Goal: Transaction & Acquisition: Purchase product/service

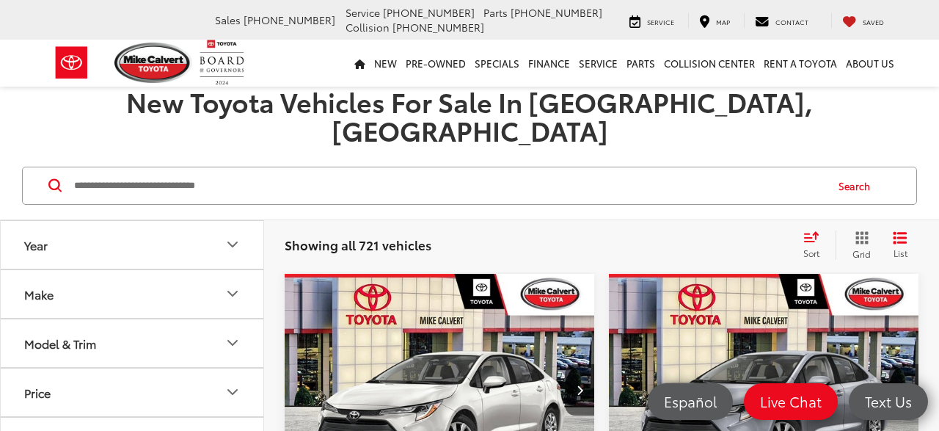
scroll to position [153, 0]
click at [153, 321] on button "Model & Trim" at bounding box center [133, 343] width 264 height 48
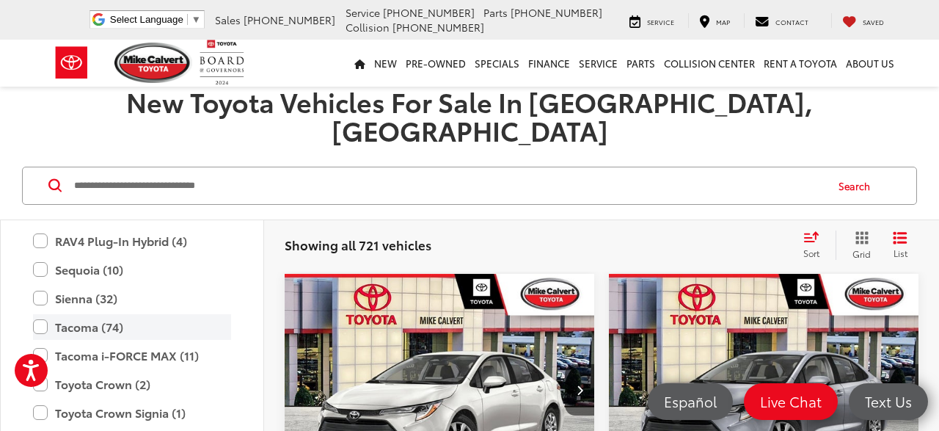
scroll to position [872, 0]
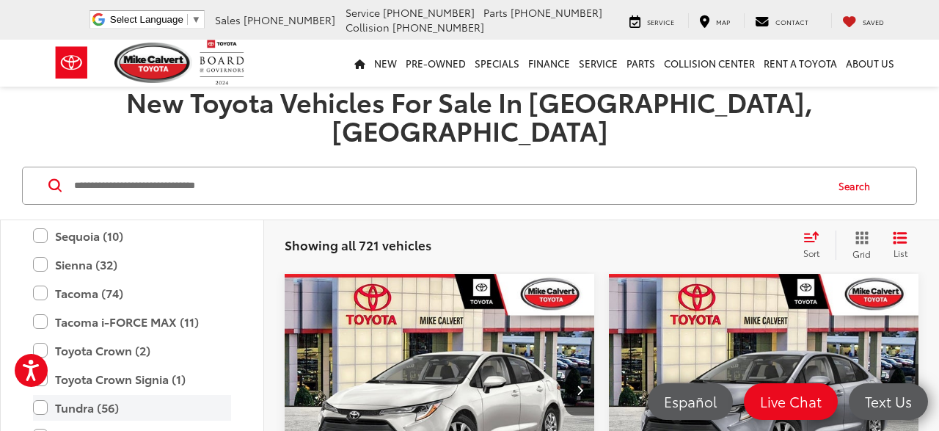
click at [99, 395] on label "Tundra (56)" at bounding box center [132, 408] width 198 height 26
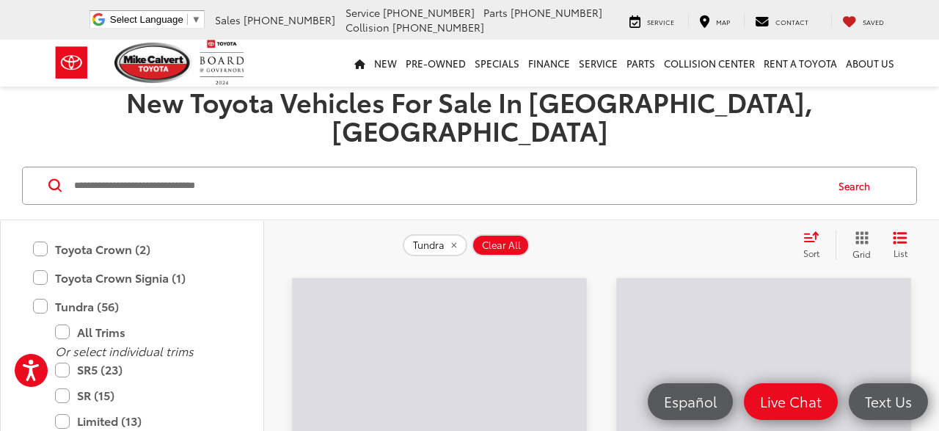
scroll to position [1048, 0]
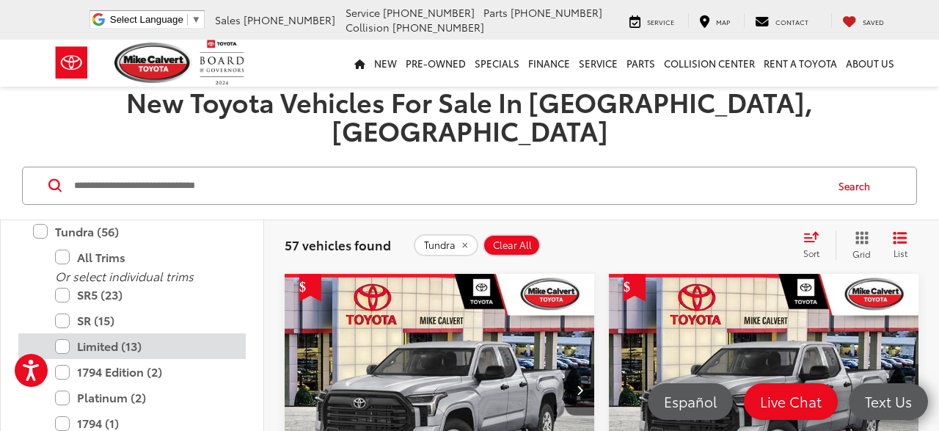
click at [134, 333] on label "Limited (13)" at bounding box center [143, 346] width 176 height 26
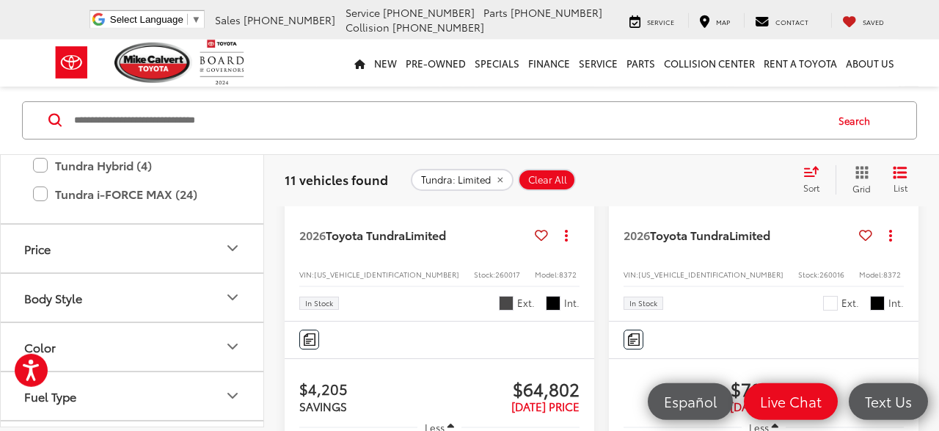
scroll to position [2213, 0]
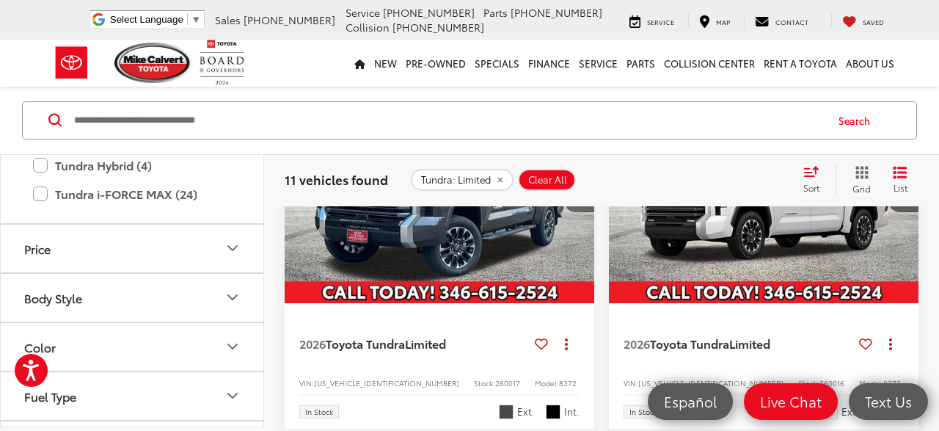
click at [582, 192] on icon "Next image" at bounding box center [580, 186] width 7 height 10
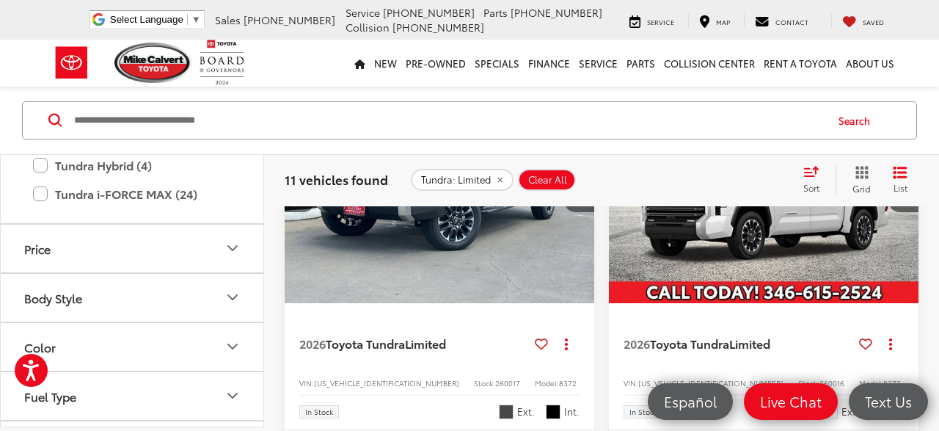
click at [582, 192] on icon "Next image" at bounding box center [580, 186] width 7 height 10
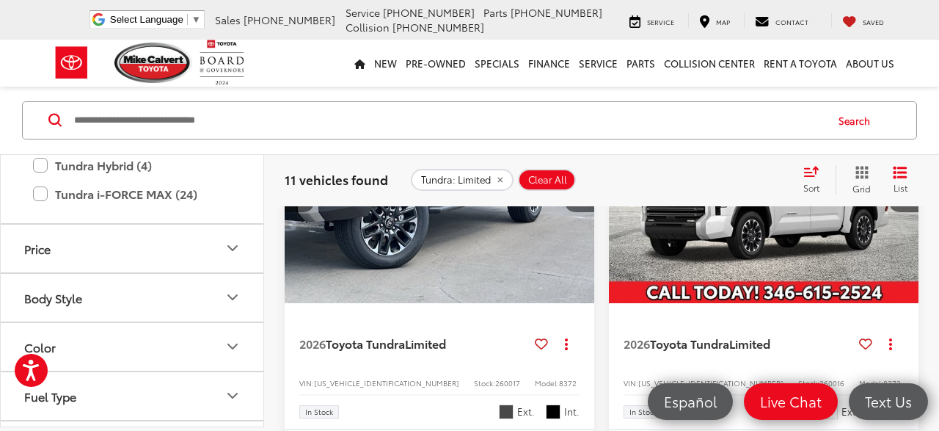
click at [582, 192] on icon "Next image" at bounding box center [580, 186] width 7 height 10
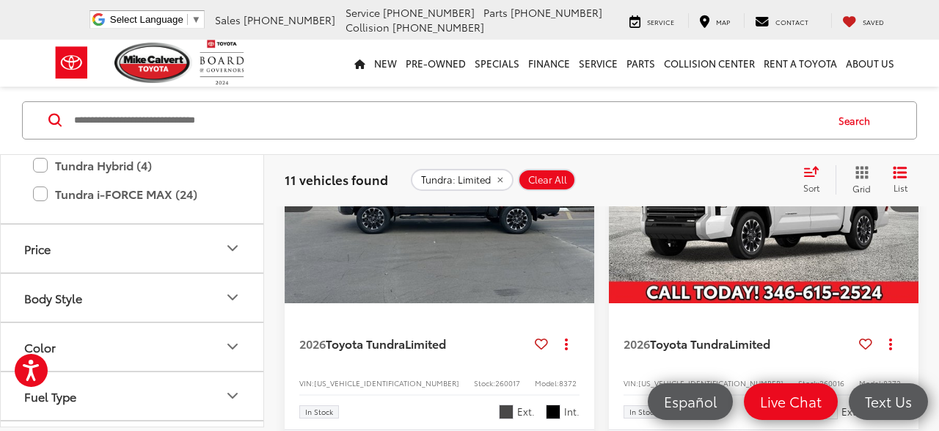
scroll to position [0, 936]
click at [582, 192] on icon "Next image" at bounding box center [580, 186] width 7 height 10
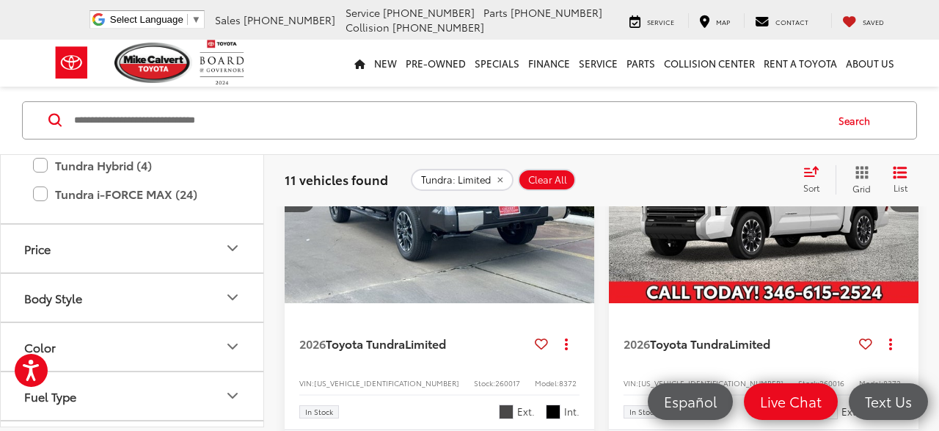
click at [582, 192] on icon "Next image" at bounding box center [580, 186] width 7 height 10
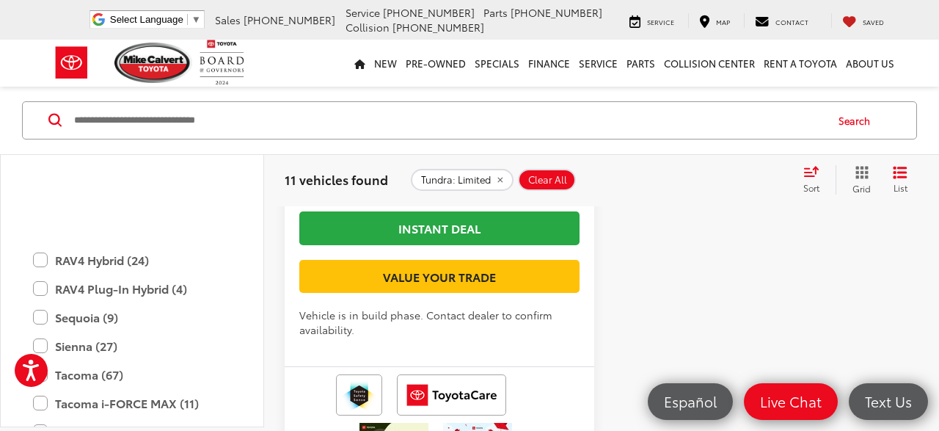
scroll to position [1048, 0]
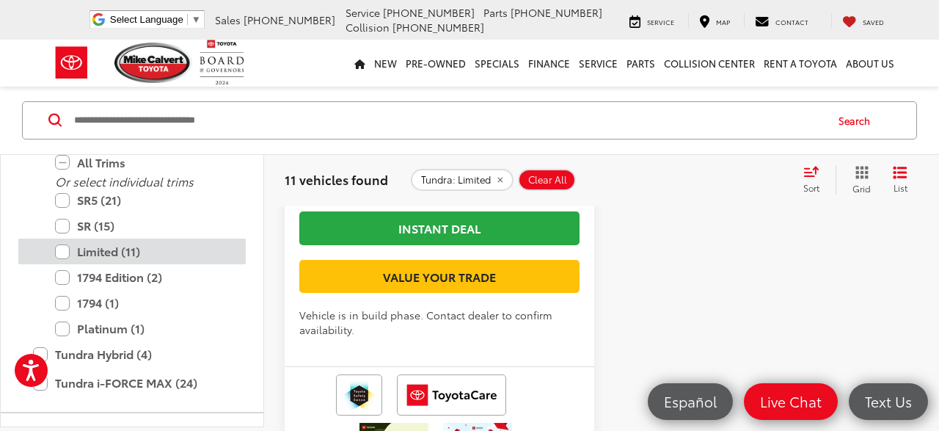
click at [114, 258] on label "Limited (11)" at bounding box center [143, 252] width 176 height 26
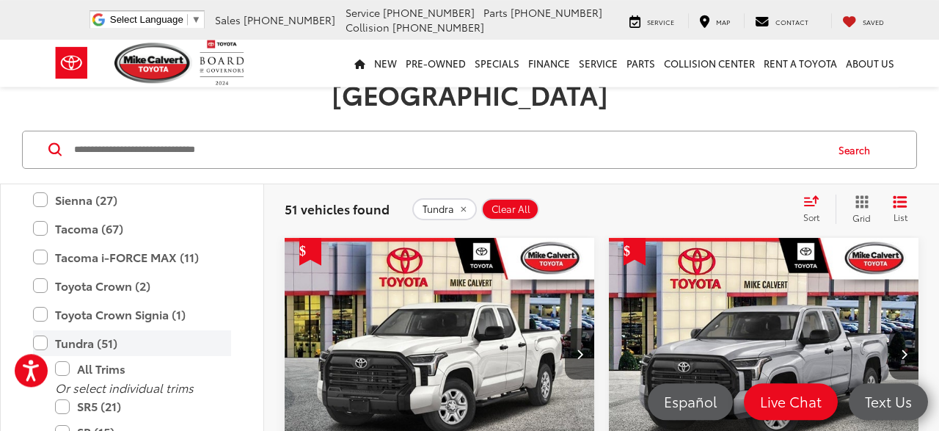
scroll to position [188, 0]
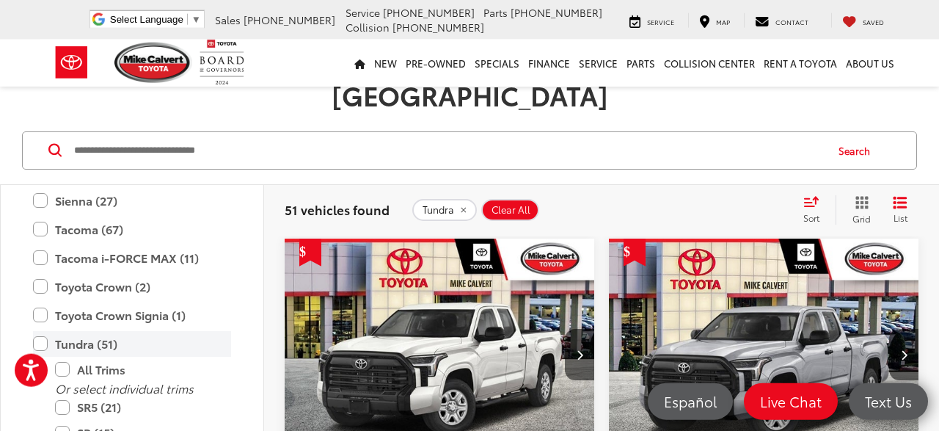
click at [92, 331] on label "Tundra (51)" at bounding box center [132, 344] width 198 height 26
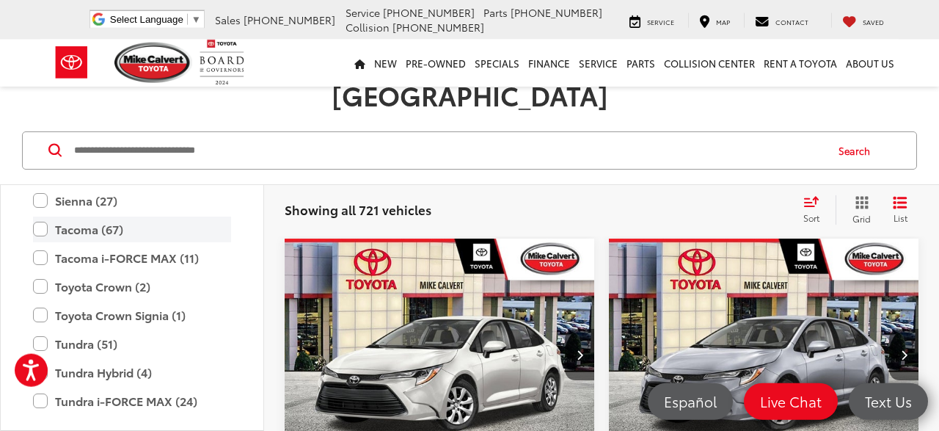
scroll to position [189, 0]
click at [115, 216] on label "Tacoma (67)" at bounding box center [132, 229] width 198 height 26
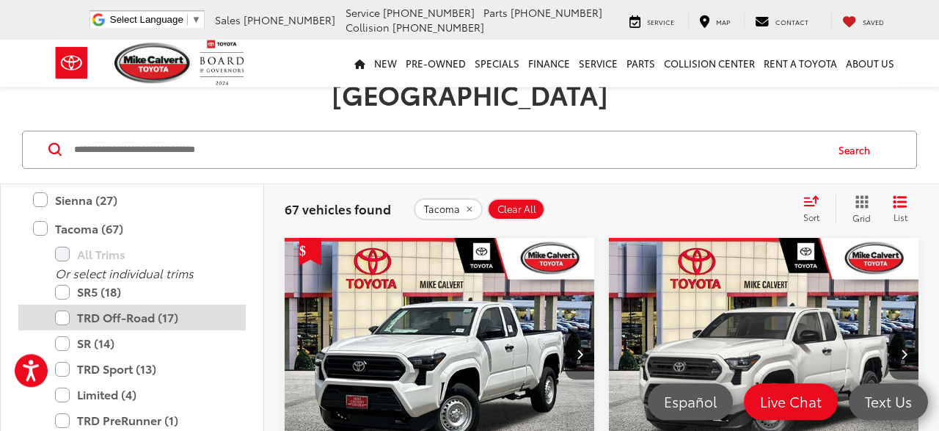
click at [168, 305] on label "TRD Off-Road (17)" at bounding box center [143, 318] width 176 height 26
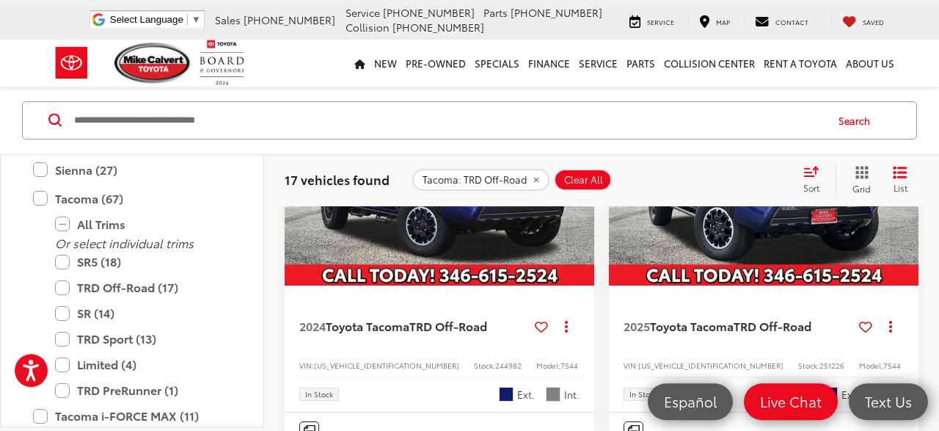
scroll to position [4156, 0]
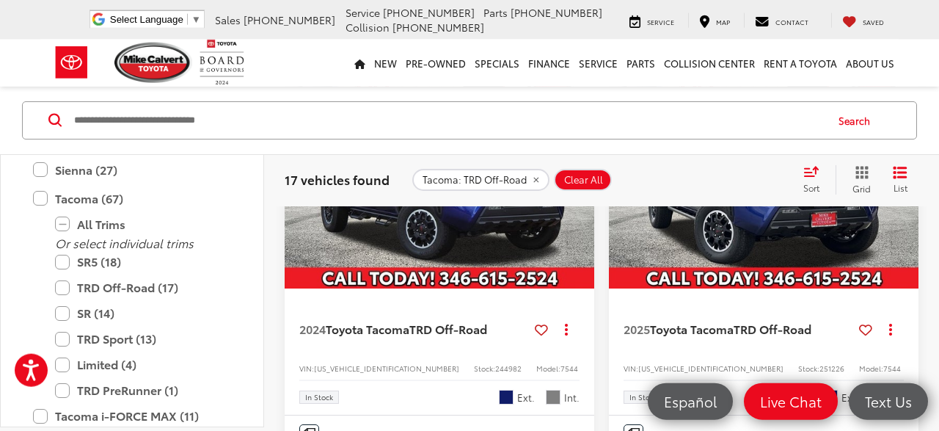
click at [125, 290] on label "TRD Off-Road (17)" at bounding box center [143, 288] width 176 height 26
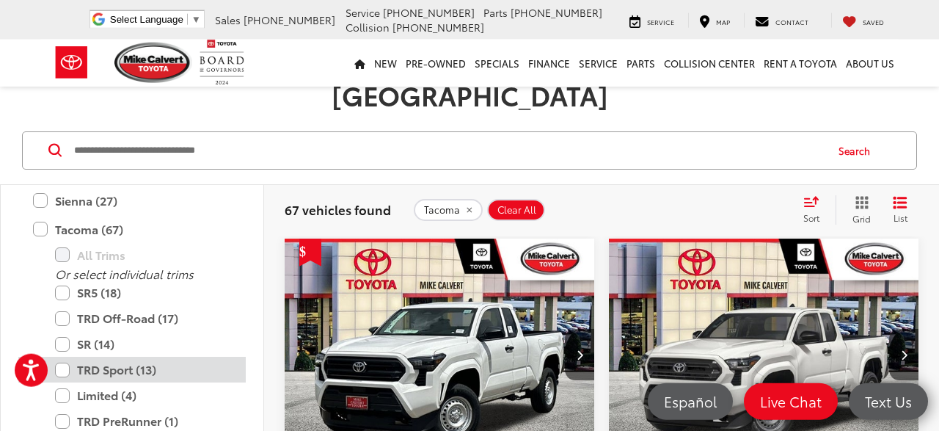
scroll to position [189, 0]
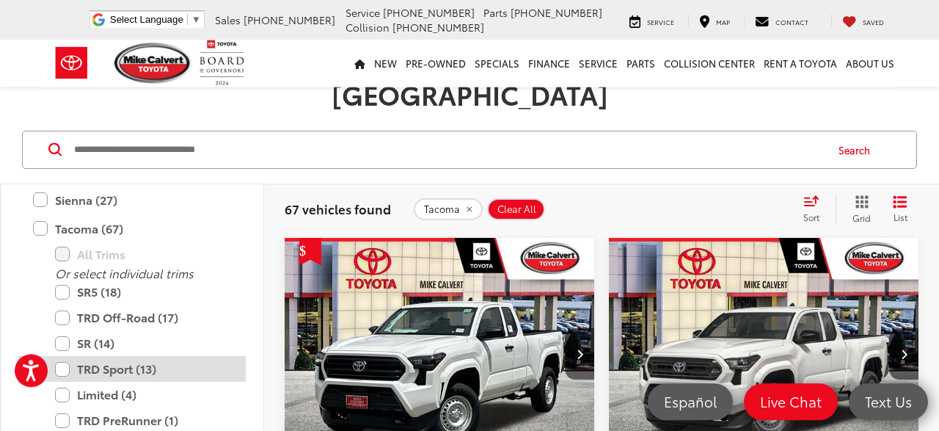
click at [120, 356] on label "TRD Sport (13)" at bounding box center [143, 369] width 176 height 26
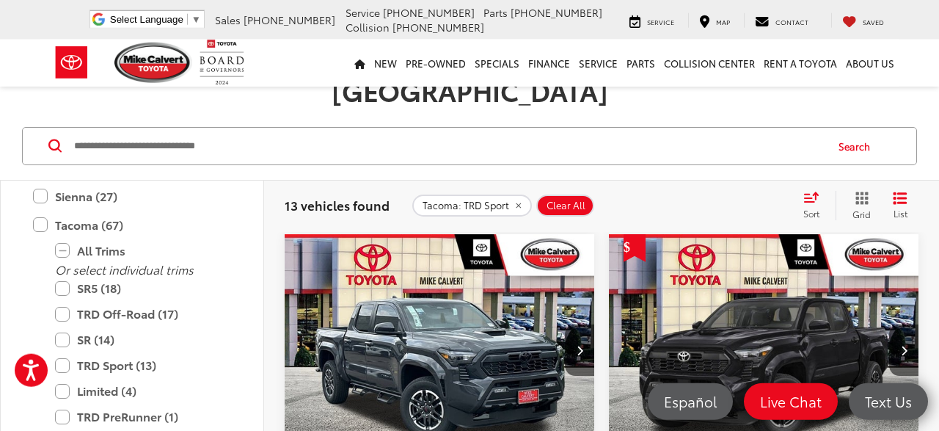
scroll to position [188, 0]
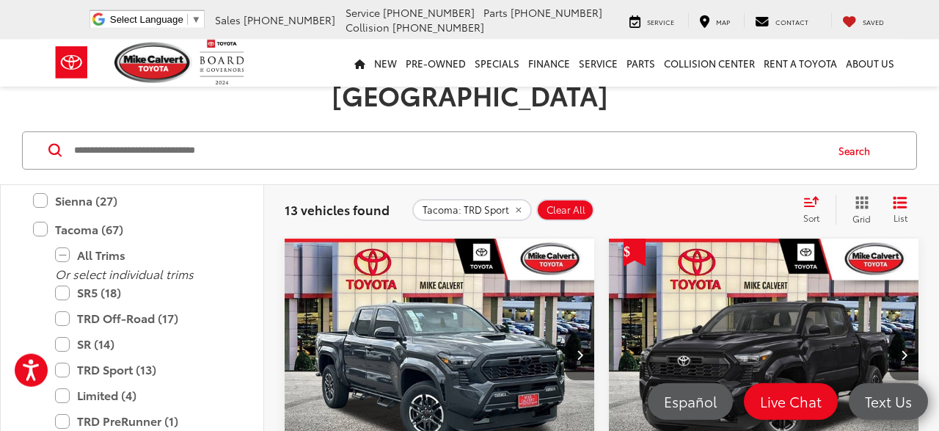
click at [465, 297] on img "2025 Toyota Tacoma TRD Sport 0" at bounding box center [440, 355] width 312 height 234
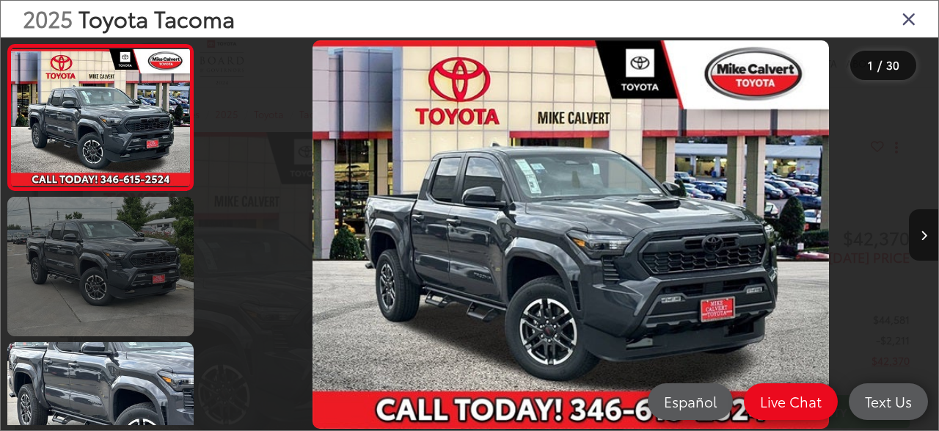
scroll to position [264, 0]
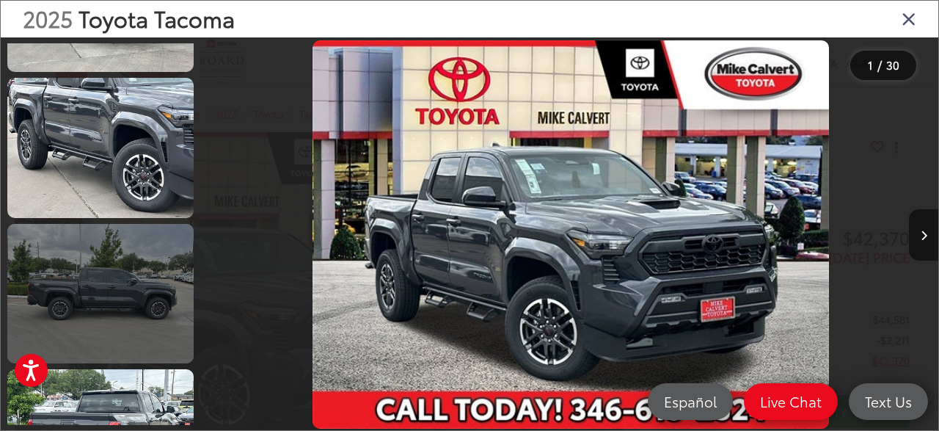
click at [108, 250] on link at bounding box center [100, 293] width 186 height 139
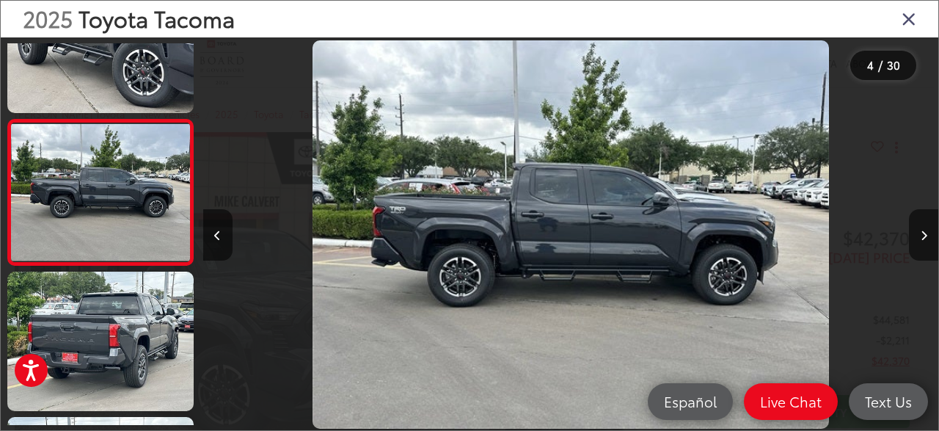
scroll to position [0, 2207]
click at [927, 236] on icon "Next image" at bounding box center [924, 235] width 7 height 10
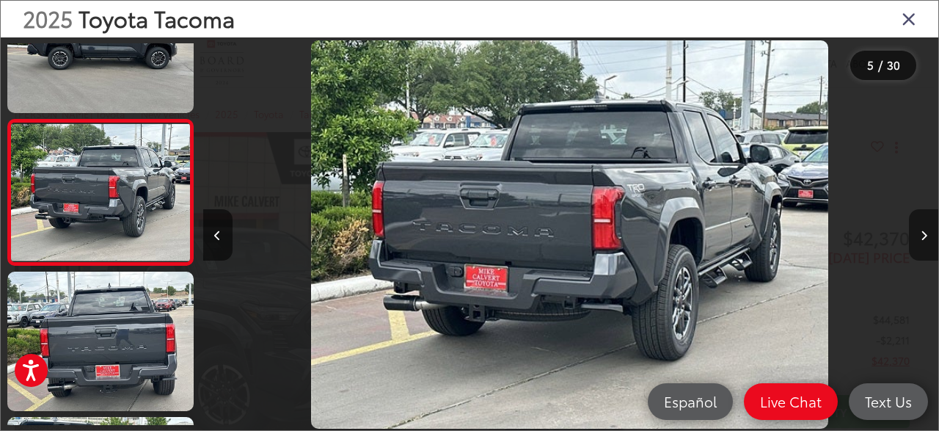
scroll to position [0, 0]
click at [925, 240] on icon "Next image" at bounding box center [924, 235] width 7 height 10
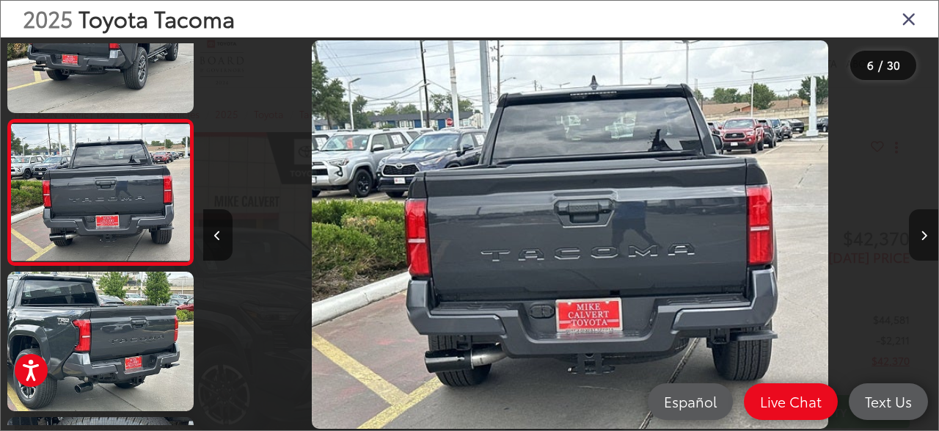
scroll to position [653, 0]
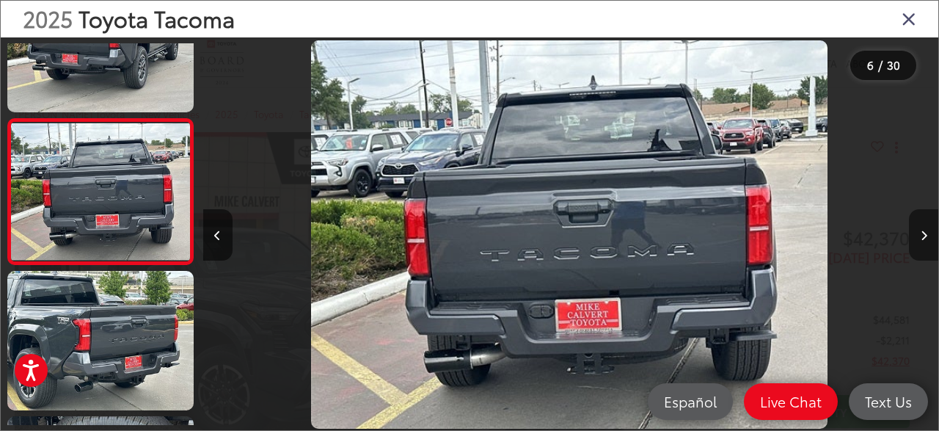
click at [925, 240] on icon "Next image" at bounding box center [924, 235] width 7 height 10
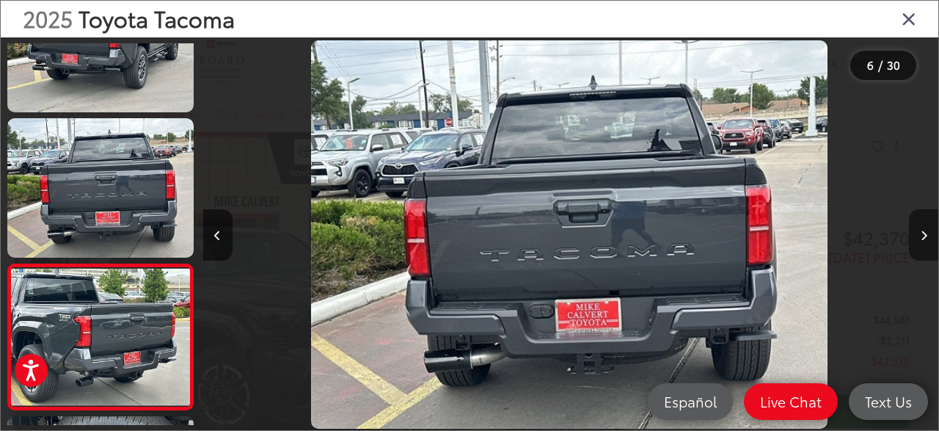
scroll to position [0, 4323]
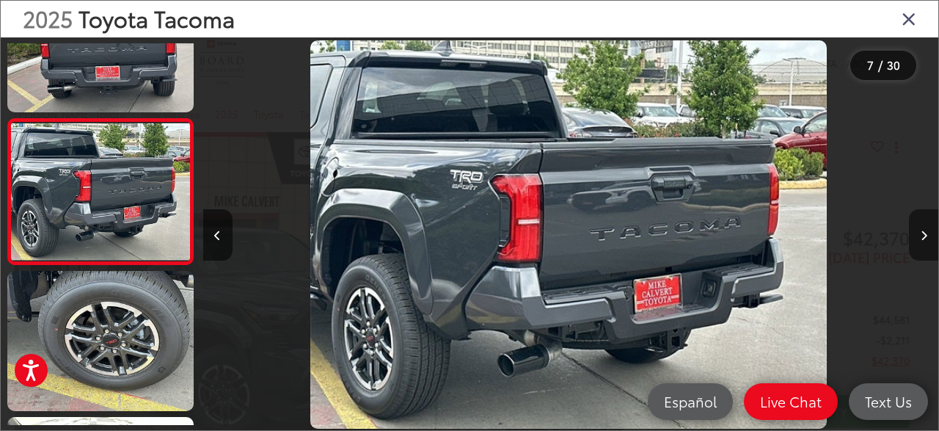
click at [925, 240] on icon "Next image" at bounding box center [924, 235] width 7 height 10
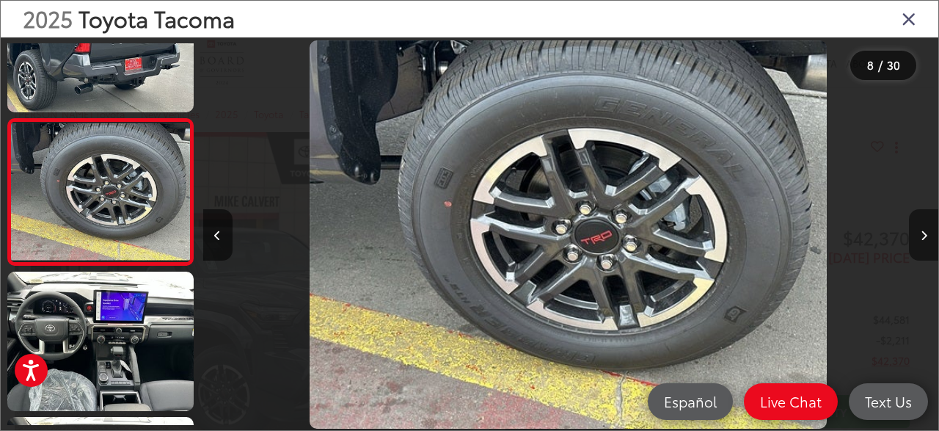
click at [925, 240] on icon "Next image" at bounding box center [924, 235] width 7 height 10
